Goal: Task Accomplishment & Management: Use online tool/utility

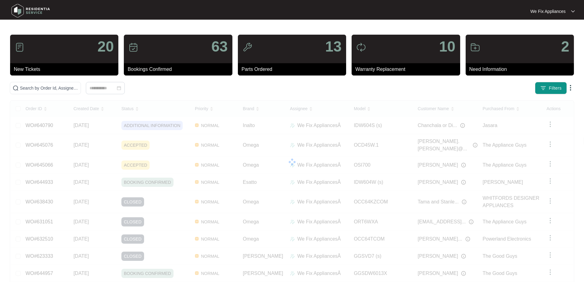
click at [17, 8] on img at bounding box center [30, 11] width 43 height 18
click at [20, 12] on img at bounding box center [30, 11] width 43 height 18
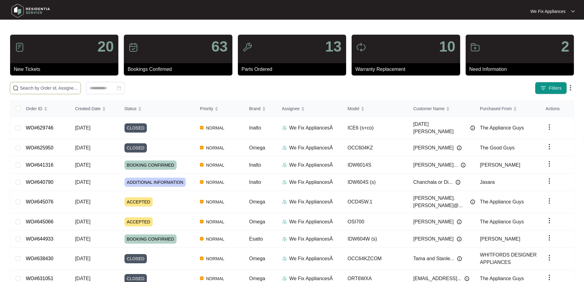
click at [47, 91] on input "text" at bounding box center [49, 88] width 58 height 7
paste input "640210"
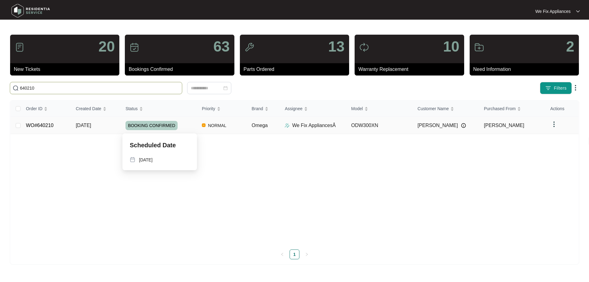
type input "640210"
click at [155, 125] on span "BOOKING CONFIRMED" at bounding box center [151, 125] width 52 height 9
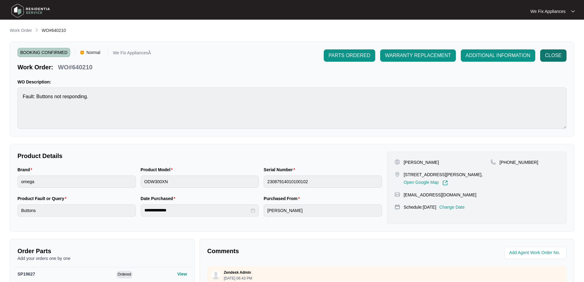
click at [552, 59] on button "CLOSE" at bounding box center [553, 55] width 26 height 12
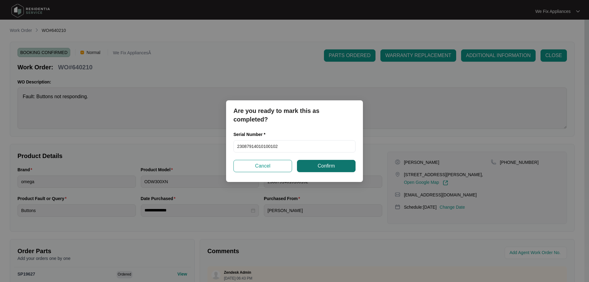
click at [315, 167] on button "Confirm" at bounding box center [326, 166] width 59 height 12
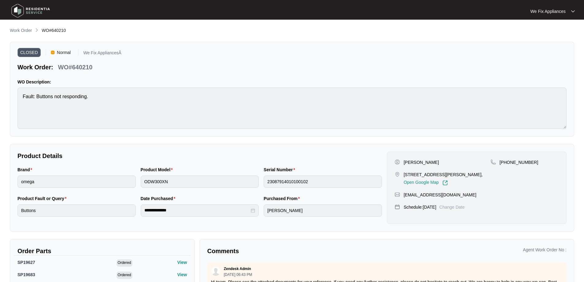
click at [15, 5] on img at bounding box center [30, 11] width 43 height 18
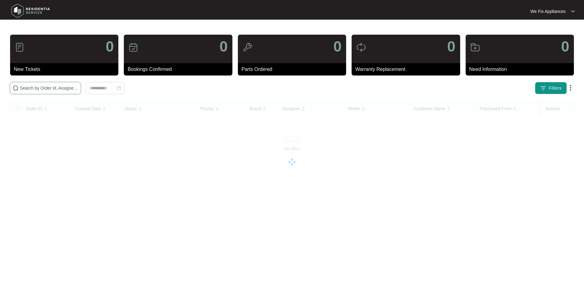
click at [48, 85] on input "text" at bounding box center [49, 88] width 58 height 7
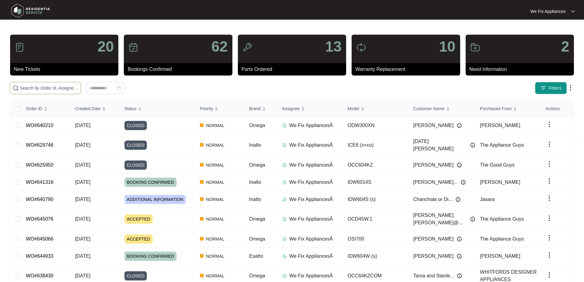
paste input "639437"
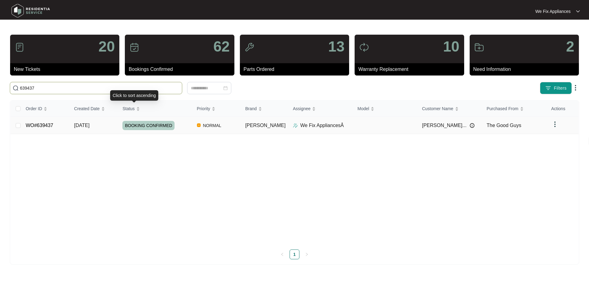
type input "639437"
click at [151, 126] on span "BOOKING CONFIRMED" at bounding box center [148, 125] width 52 height 9
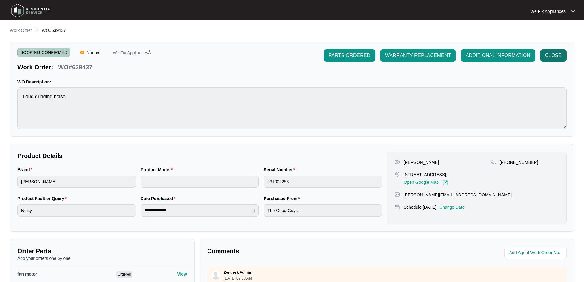
click at [556, 57] on span "CLOSE" at bounding box center [553, 55] width 17 height 7
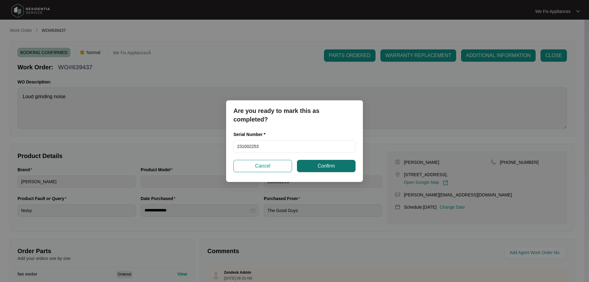
click at [323, 168] on span "Confirm" at bounding box center [325, 165] width 17 height 7
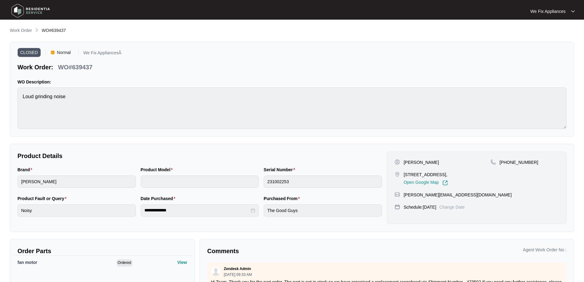
click at [21, 10] on img at bounding box center [30, 11] width 43 height 18
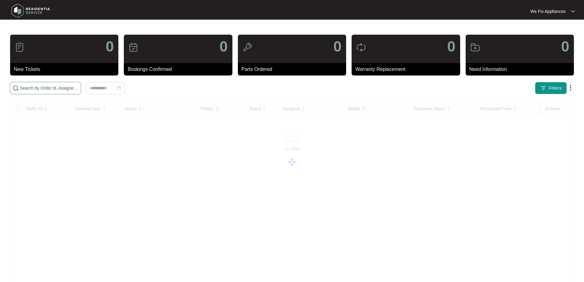
click at [33, 86] on input "text" at bounding box center [49, 88] width 58 height 7
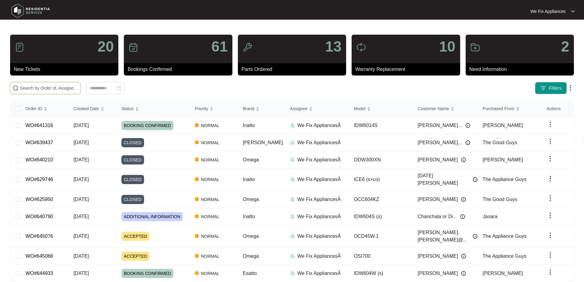
paste input "643597"
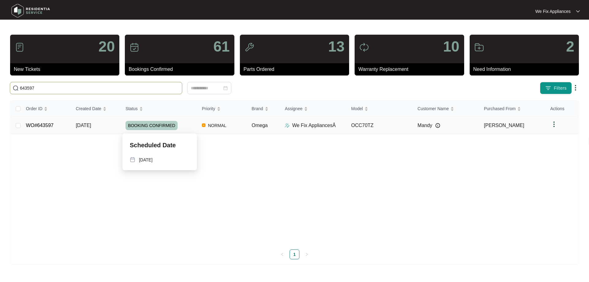
type input "643597"
click at [152, 125] on span "BOOKING CONFIRMED" at bounding box center [151, 125] width 52 height 9
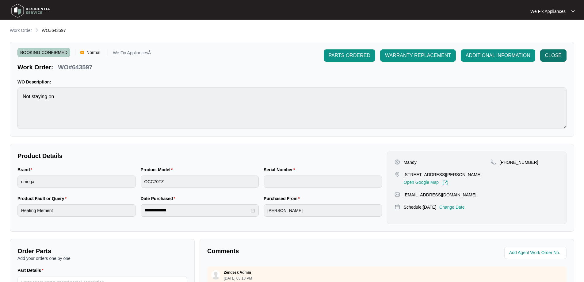
click at [559, 52] on span "CLOSE" at bounding box center [553, 55] width 17 height 7
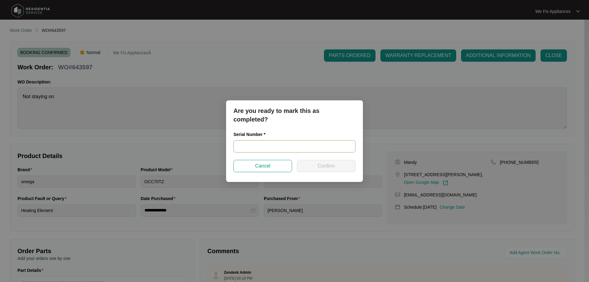
click at [244, 146] on input "text" at bounding box center [294, 146] width 122 height 12
paste input "OCCC70TZ2023121400051"
type input "OCCC70TZ2023121400051"
click at [329, 168] on span "Confirm" at bounding box center [325, 165] width 17 height 7
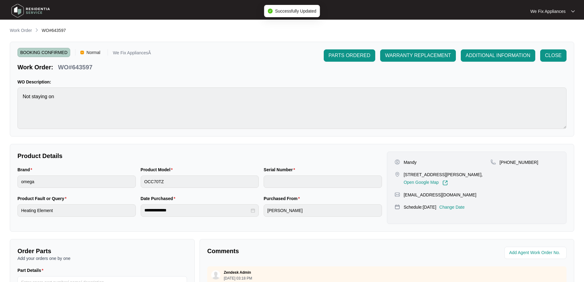
type input "OCCC70TZ2023121400051"
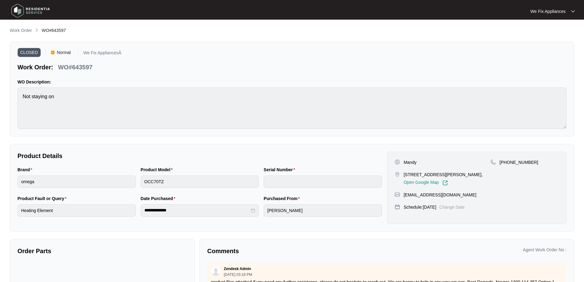
click at [22, 13] on img at bounding box center [30, 11] width 43 height 18
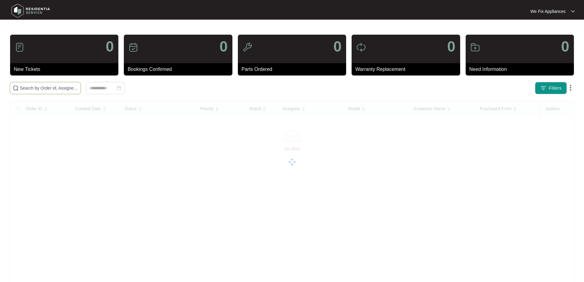
click at [43, 86] on input "text" at bounding box center [49, 88] width 58 height 7
paste input "641805"
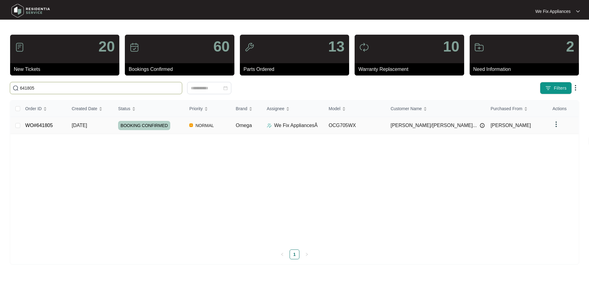
type input "641805"
click at [153, 123] on span "BOOKING CONFIRMED" at bounding box center [144, 125] width 52 height 9
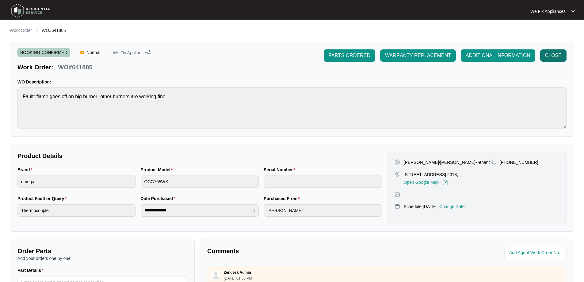
click at [555, 54] on span "CLOSE" at bounding box center [553, 55] width 17 height 7
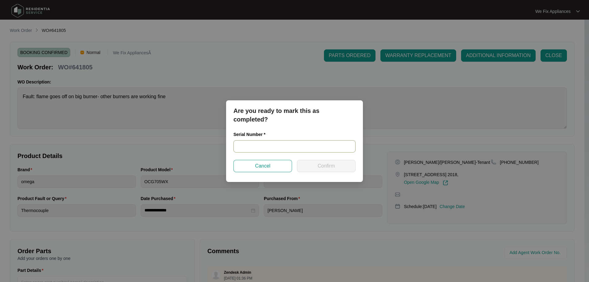
click at [266, 142] on input "text" at bounding box center [294, 146] width 122 height 12
paste input "966481824060117"
type input "966481824060117"
click at [332, 169] on span "Confirm" at bounding box center [325, 165] width 17 height 7
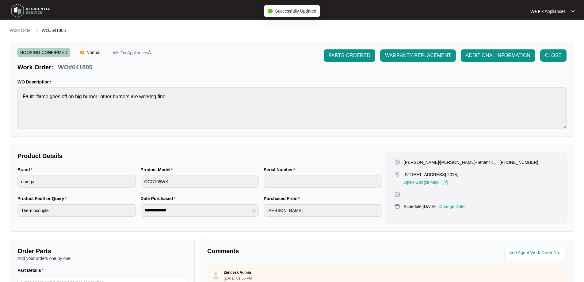
type input "966481824060117"
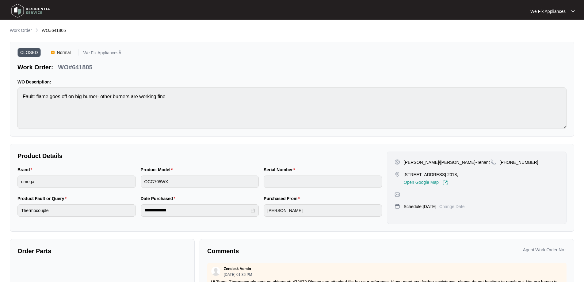
click at [21, 7] on img at bounding box center [30, 11] width 43 height 18
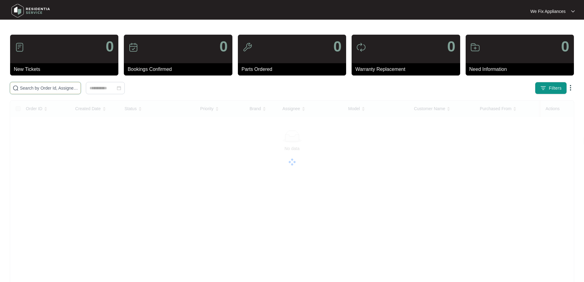
click at [64, 88] on input "text" at bounding box center [49, 88] width 58 height 7
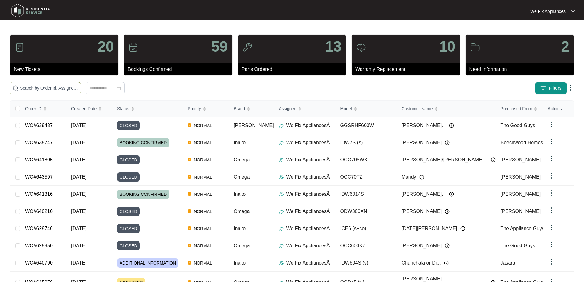
paste input "641316"
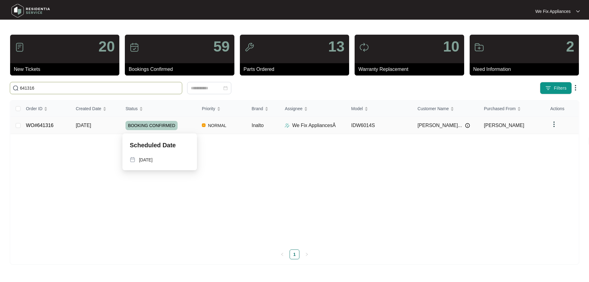
type input "641316"
click at [146, 125] on span "BOOKING CONFIRMED" at bounding box center [151, 125] width 52 height 9
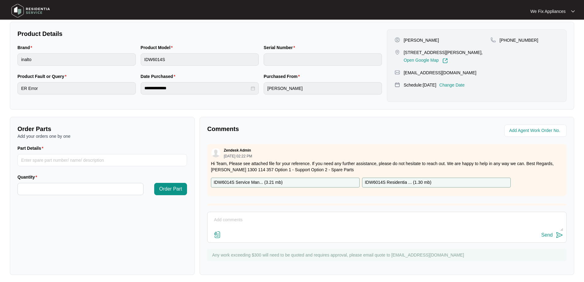
scroll to position [123, 0]
click at [65, 163] on input "Part Details" at bounding box center [102, 159] width 170 height 12
paste input "SP12332"
type input "SP12332"
click at [62, 186] on input "Quantity" at bounding box center [80, 188] width 125 height 12
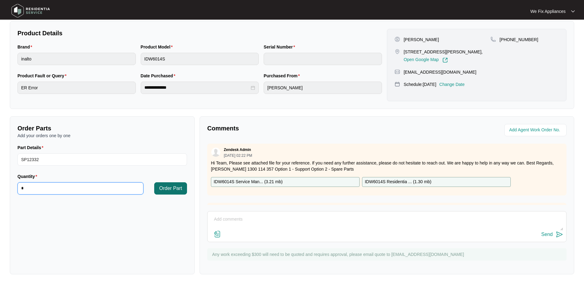
type input "*"
click at [172, 190] on span "Order Part" at bounding box center [170, 188] width 23 height 7
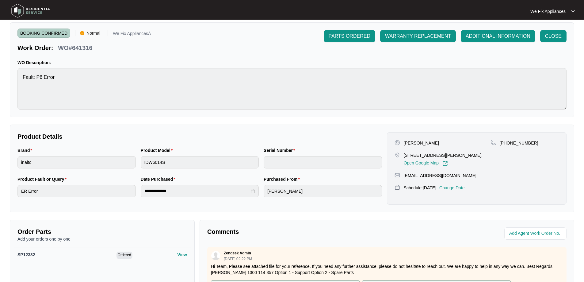
scroll to position [0, 0]
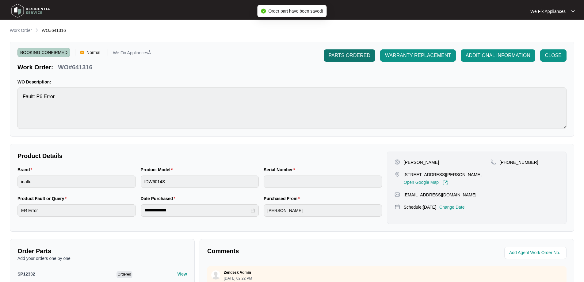
click at [347, 52] on button "PARTS ORDERED" at bounding box center [350, 55] width 52 height 12
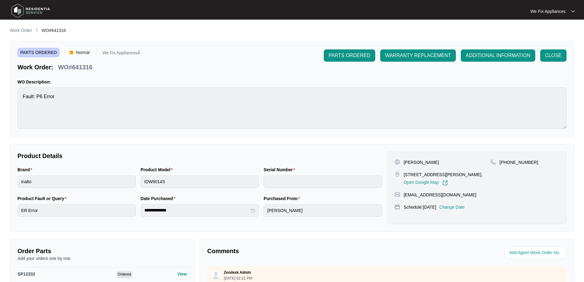
click at [14, 8] on img at bounding box center [30, 11] width 43 height 18
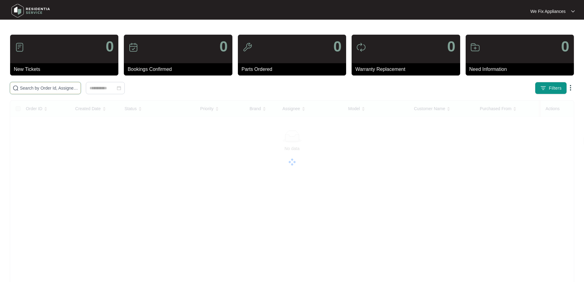
click at [42, 86] on input "text" at bounding box center [49, 88] width 58 height 7
paste input "643982"
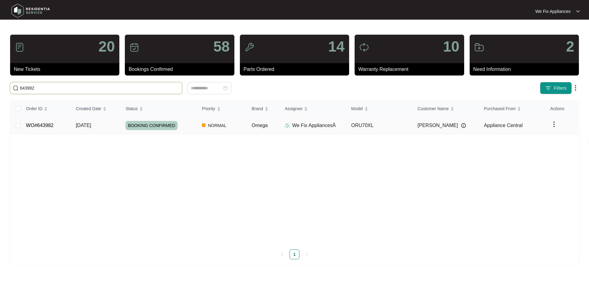
type input "643982"
click at [153, 127] on span "BOOKING CONFIRMED" at bounding box center [151, 125] width 52 height 9
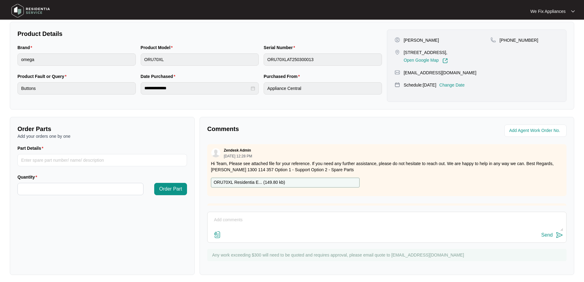
scroll to position [125, 0]
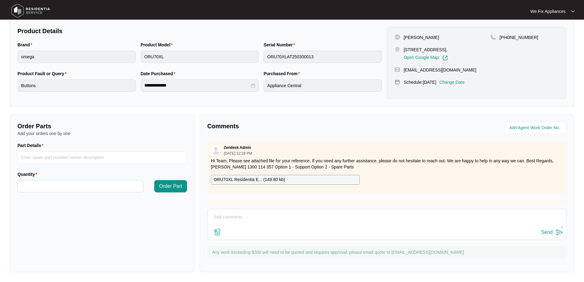
click at [255, 178] on p "ORU70XL Residentia E... ( 149.80 kb )" at bounding box center [249, 179] width 71 height 7
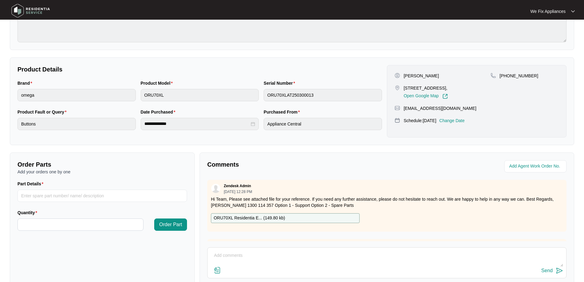
scroll to position [92, 0]
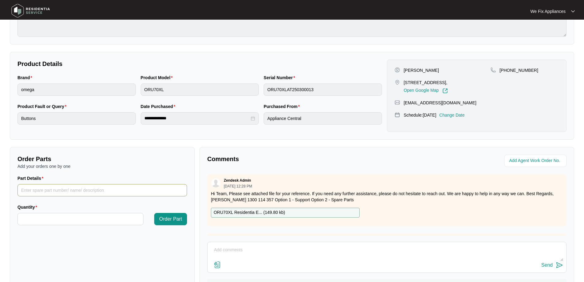
click at [52, 190] on input "Part Details" at bounding box center [102, 190] width 170 height 12
paste input "SP18858"
type input "SP18858"
click at [43, 219] on input "Quantity" at bounding box center [80, 219] width 125 height 12
type input "*"
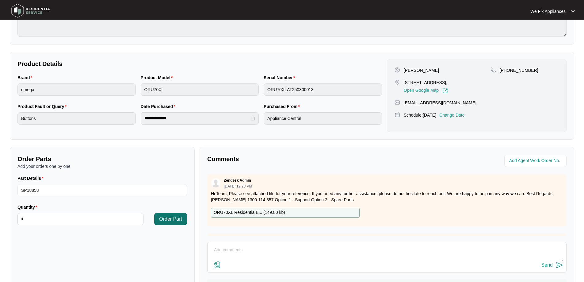
click at [165, 222] on span "Order Part" at bounding box center [170, 218] width 23 height 7
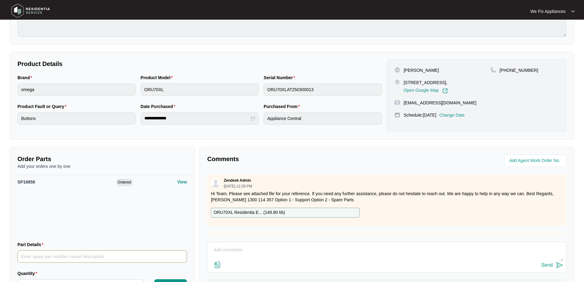
click at [56, 256] on input "Part Details" at bounding box center [102, 256] width 170 height 12
paste input "SP21470"
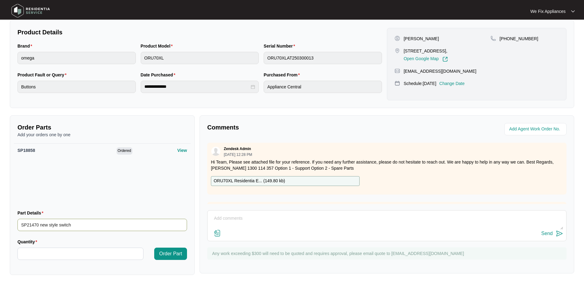
scroll to position [126, 0]
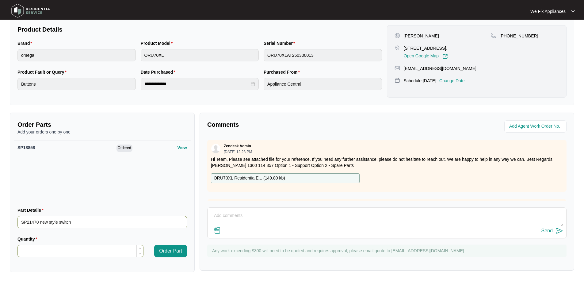
type input "SP21470 new style switch"
click at [53, 250] on input "Quantity" at bounding box center [80, 251] width 125 height 12
type input "*"
click at [164, 252] on span "Order Part" at bounding box center [170, 250] width 23 height 7
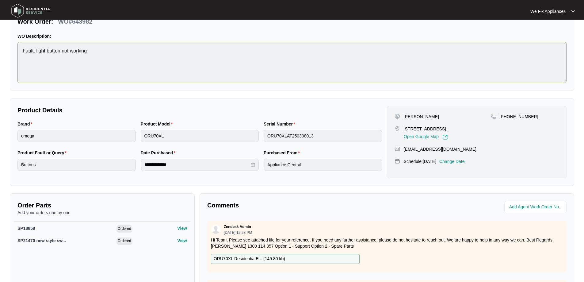
scroll to position [0, 0]
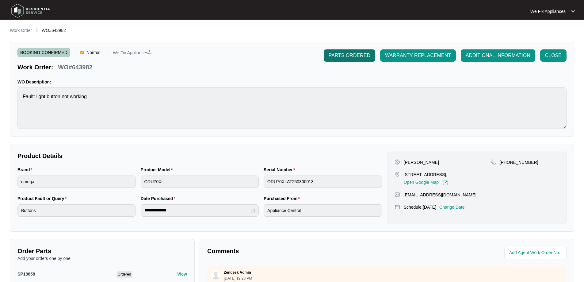
click at [349, 59] on span "PARTS ORDERED" at bounding box center [350, 55] width 42 height 7
click at [21, 8] on img at bounding box center [30, 11] width 43 height 18
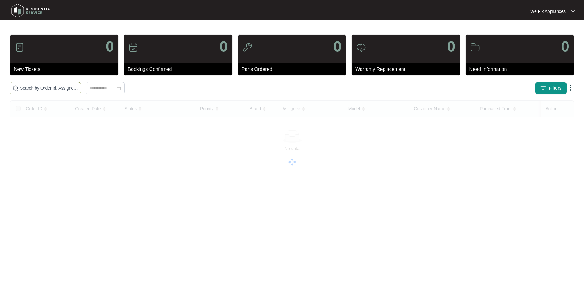
click at [34, 89] on input "text" at bounding box center [49, 88] width 58 height 7
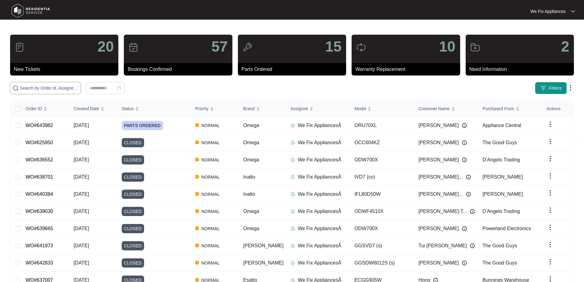
paste input "642890"
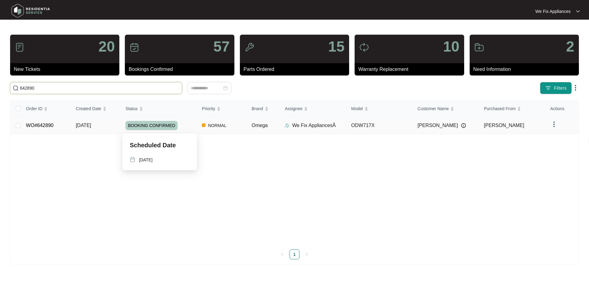
type input "642890"
click at [149, 127] on span "BOOKING CONFIRMED" at bounding box center [151, 125] width 52 height 9
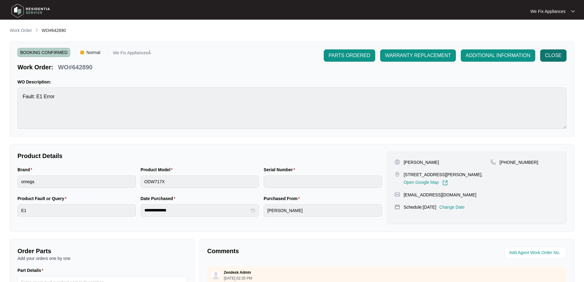
click at [558, 59] on button "CLOSE" at bounding box center [553, 55] width 26 height 12
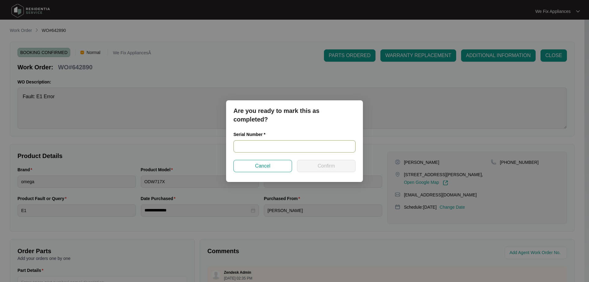
click at [251, 148] on input "text" at bounding box center [294, 146] width 122 height 12
paste input "23087914040100064"
type input "23087914040100064"
click at [324, 163] on span "Confirm" at bounding box center [325, 165] width 17 height 7
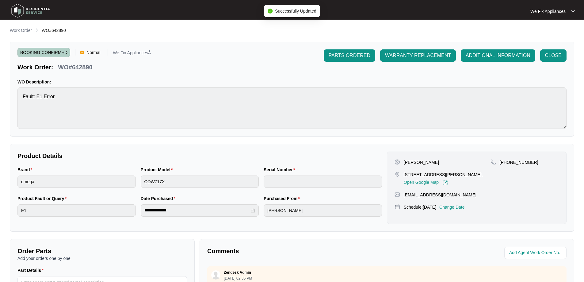
type input "23087914040100064"
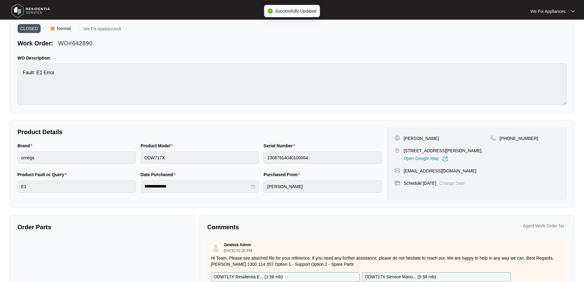
scroll to position [59, 0]
